Goal: Task Accomplishment & Management: Use online tool/utility

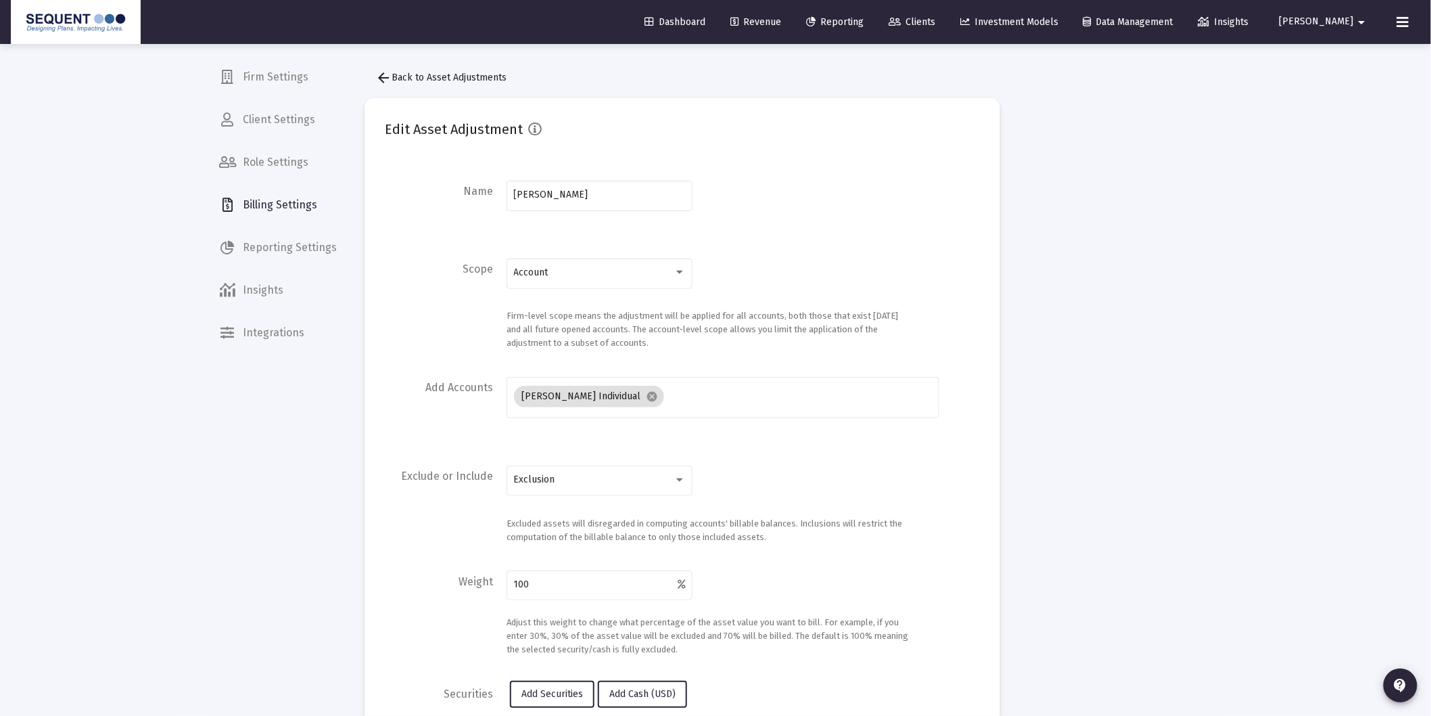
click at [702, 19] on span "Dashboard" at bounding box center [675, 22] width 61 height 12
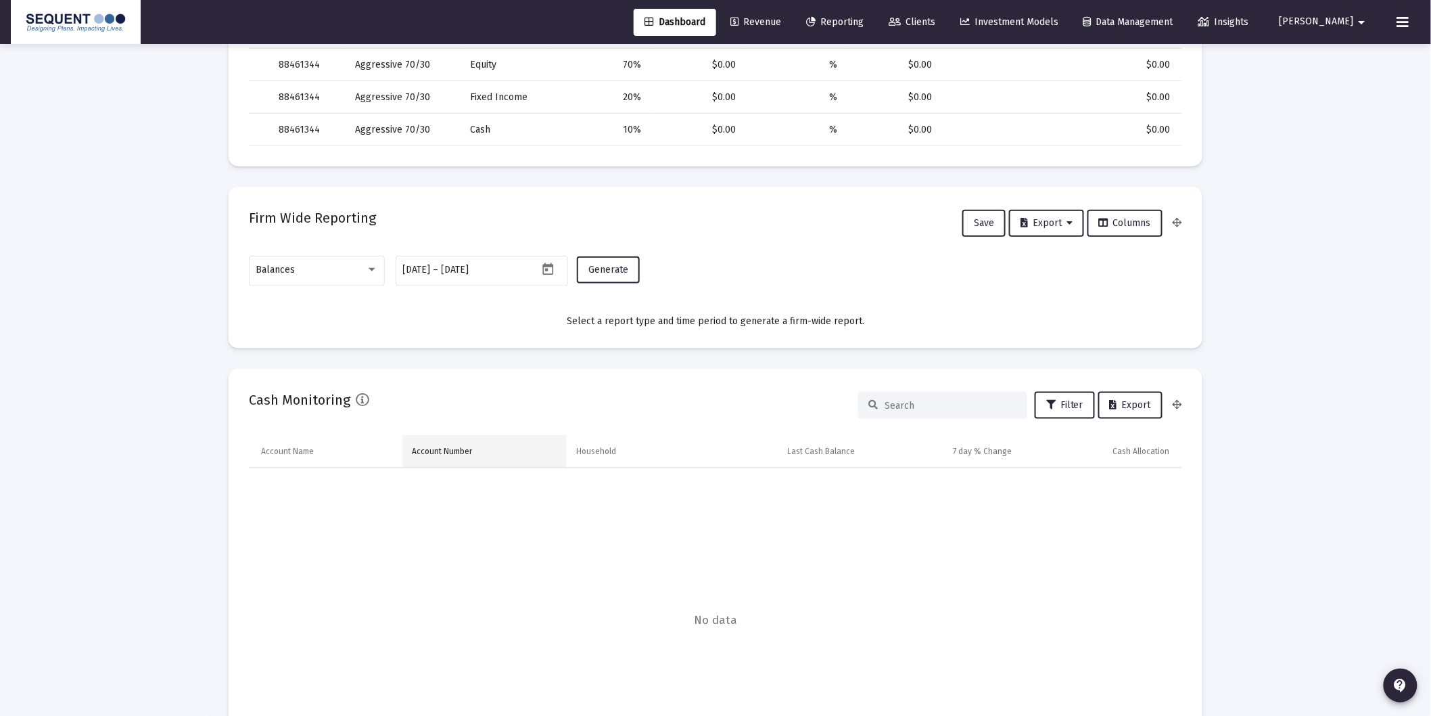
scroll to position [526, 0]
click at [346, 265] on div "Balances" at bounding box center [311, 269] width 110 height 11
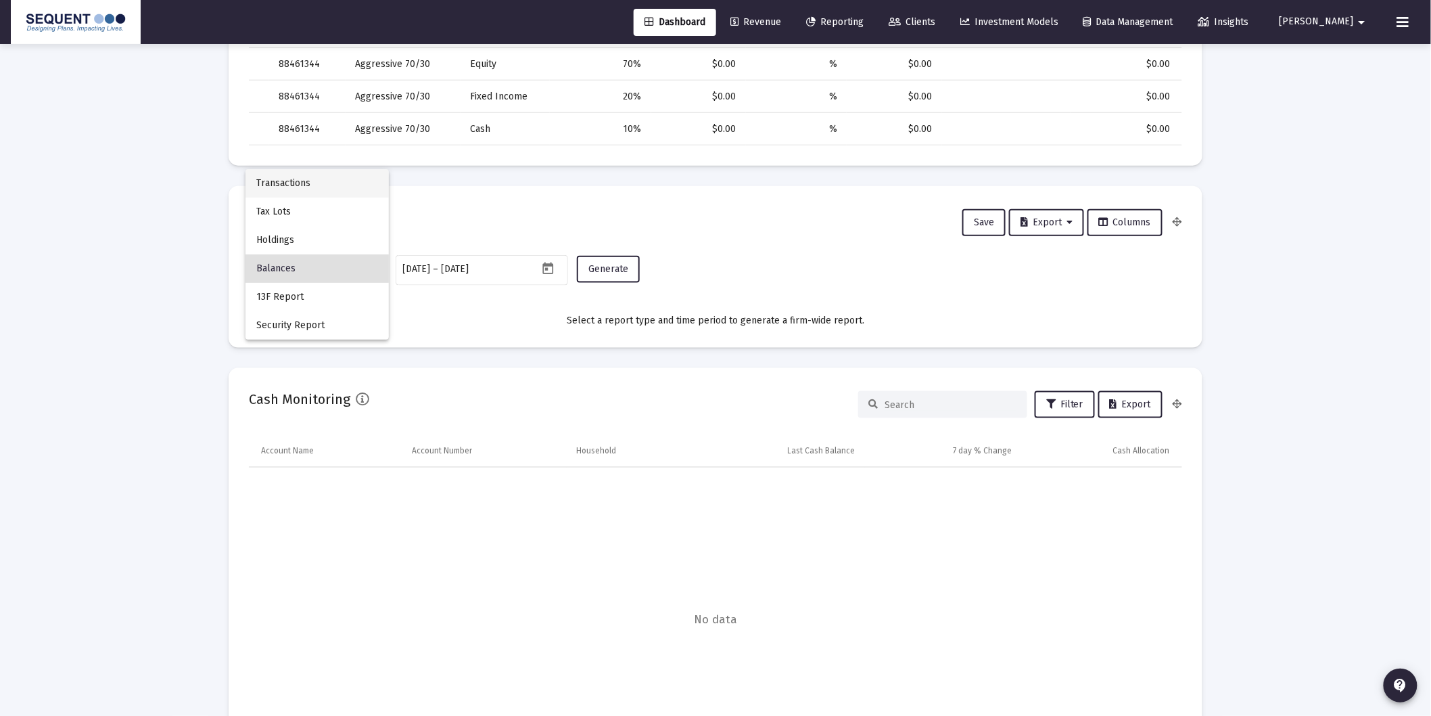
click at [336, 179] on span "Transactions" at bounding box center [317, 183] width 122 height 28
click at [612, 260] on button "Generate" at bounding box center [608, 269] width 63 height 27
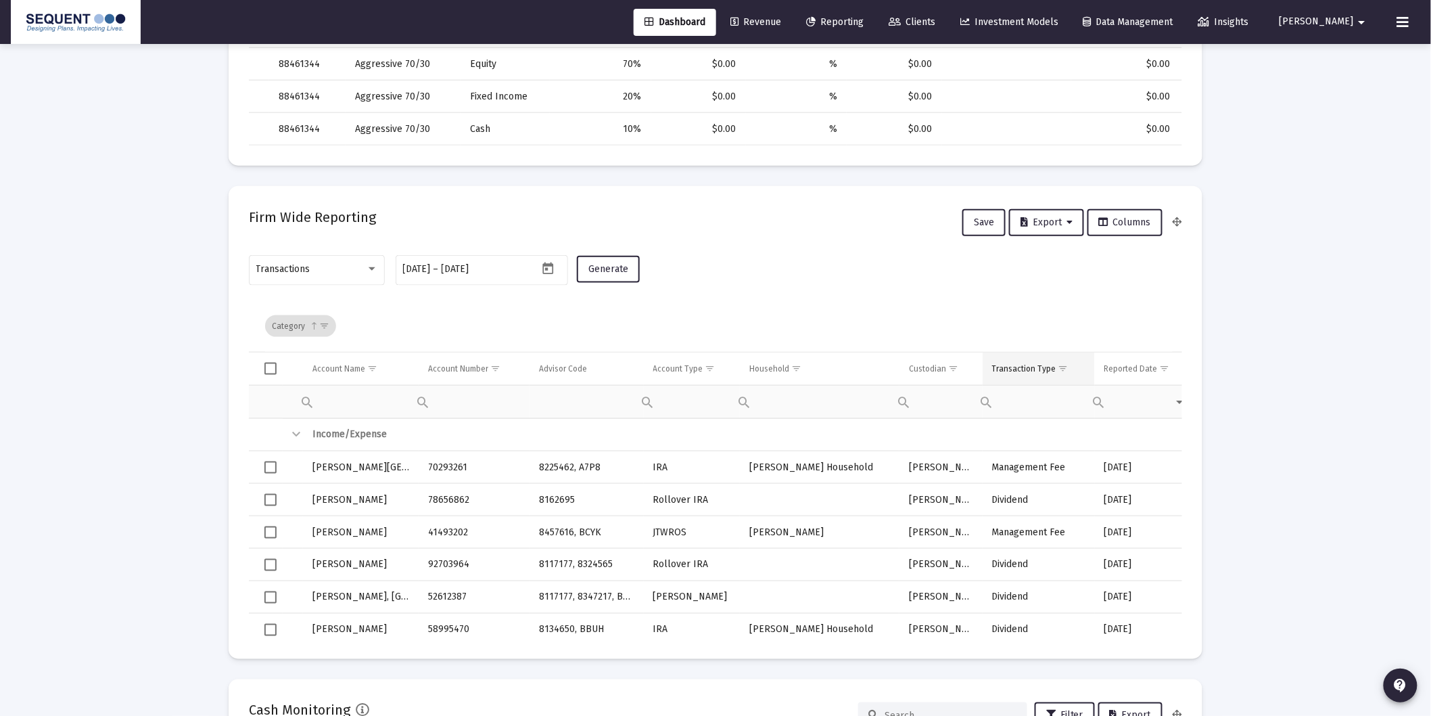
click at [1060, 367] on span "Show filter options for column 'Transaction Type'" at bounding box center [1064, 368] width 10 height 10
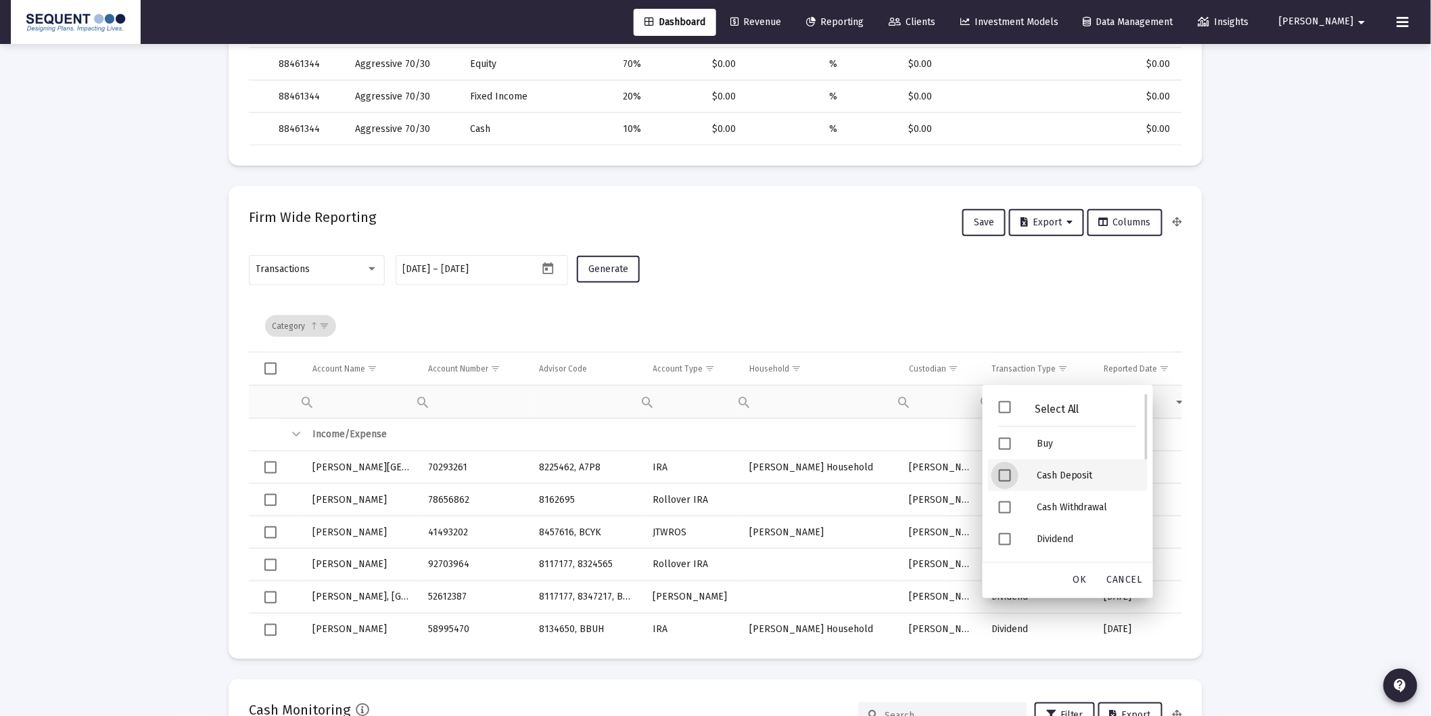
click at [1056, 472] on div "Cash Deposit" at bounding box center [1087, 475] width 122 height 32
click at [1066, 478] on div "Security Deposit" at bounding box center [1087, 477] width 122 height 32
click at [1084, 577] on span "OK" at bounding box center [1081, 580] width 14 height 12
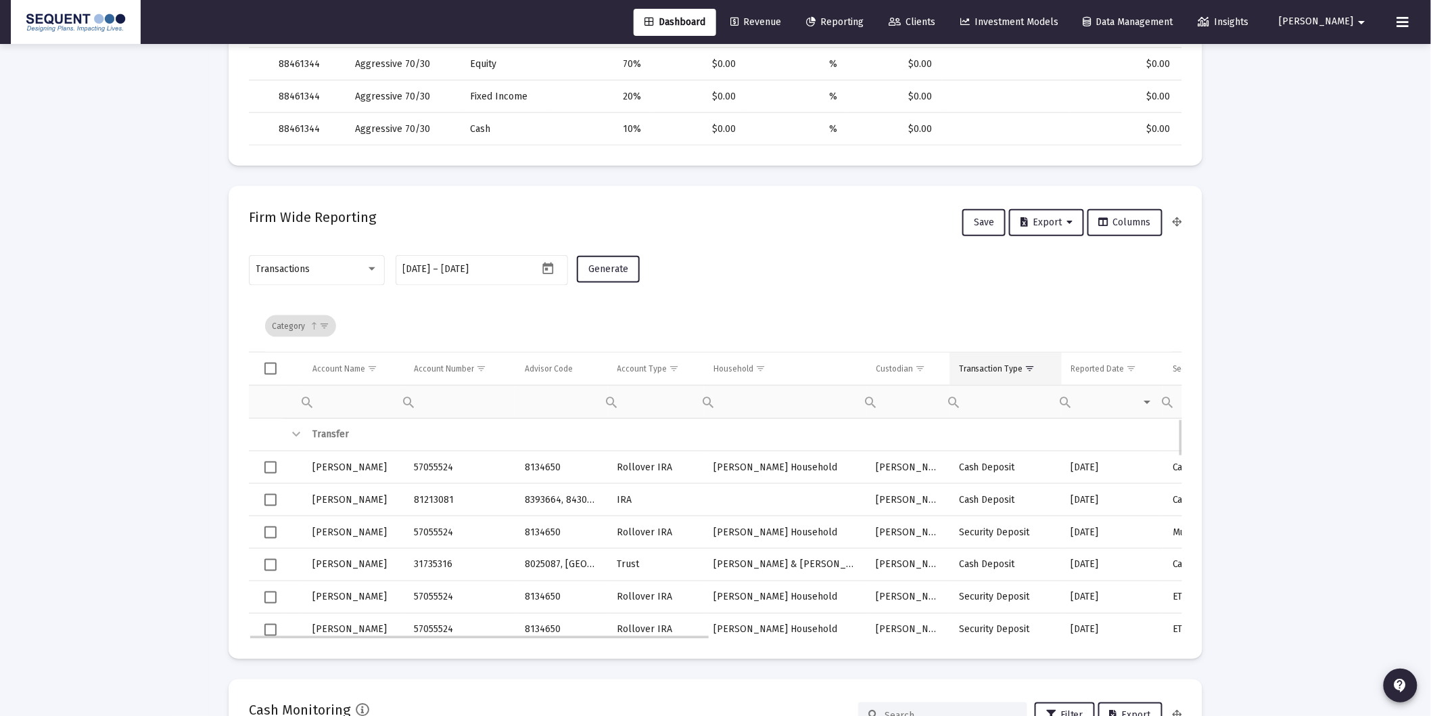
click at [1012, 367] on div "Transaction Type" at bounding box center [991, 368] width 64 height 11
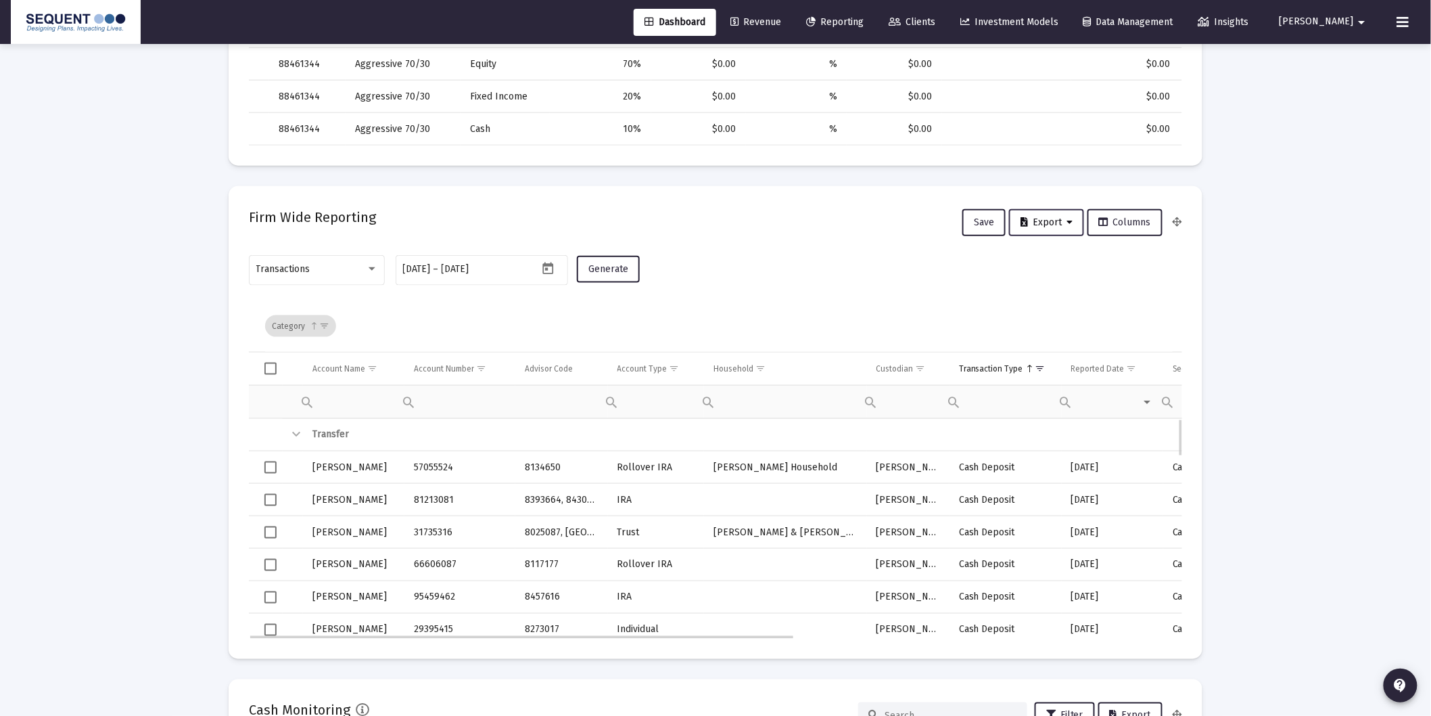
click at [1038, 210] on button "Export" at bounding box center [1046, 222] width 75 height 27
click at [1050, 259] on button "Export All Rows" at bounding box center [1053, 256] width 92 height 32
